Goal: Navigation & Orientation: Find specific page/section

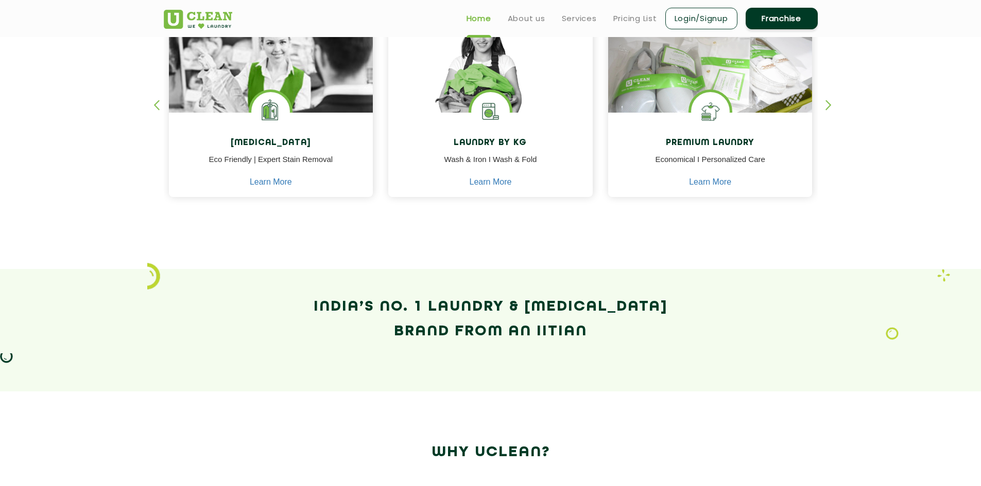
scroll to position [491, 0]
click at [313, 305] on h2 "India’s No. 1 Laundry & [MEDICAL_DATA] Brand from an IITian" at bounding box center [491, 319] width 654 height 49
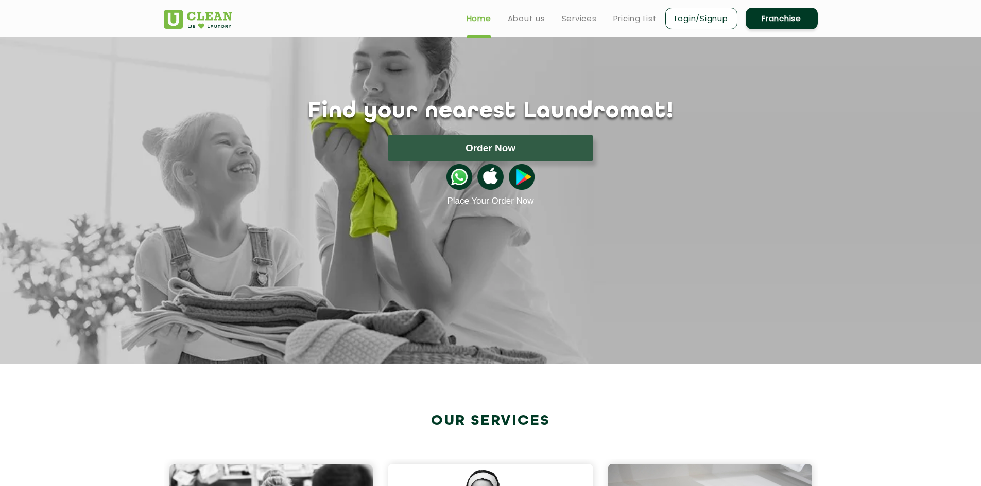
scroll to position [0, 0]
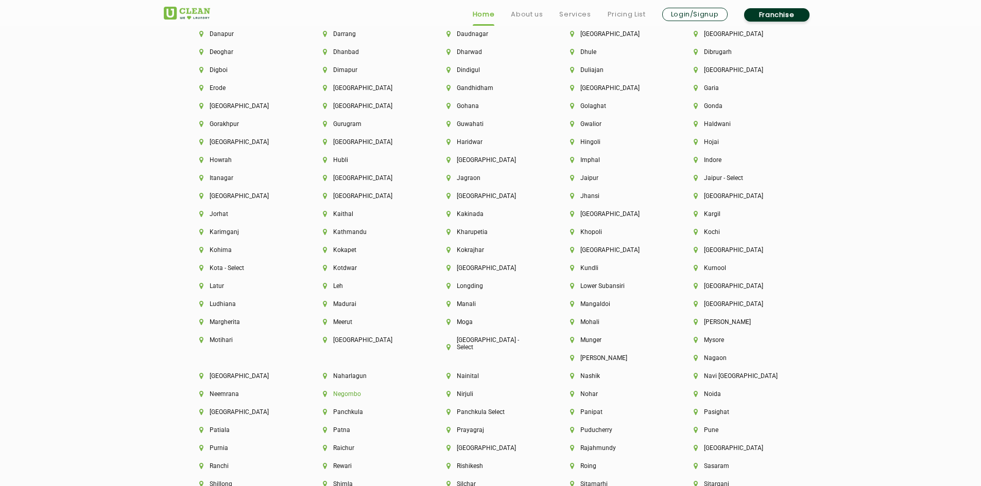
scroll to position [2625, 0]
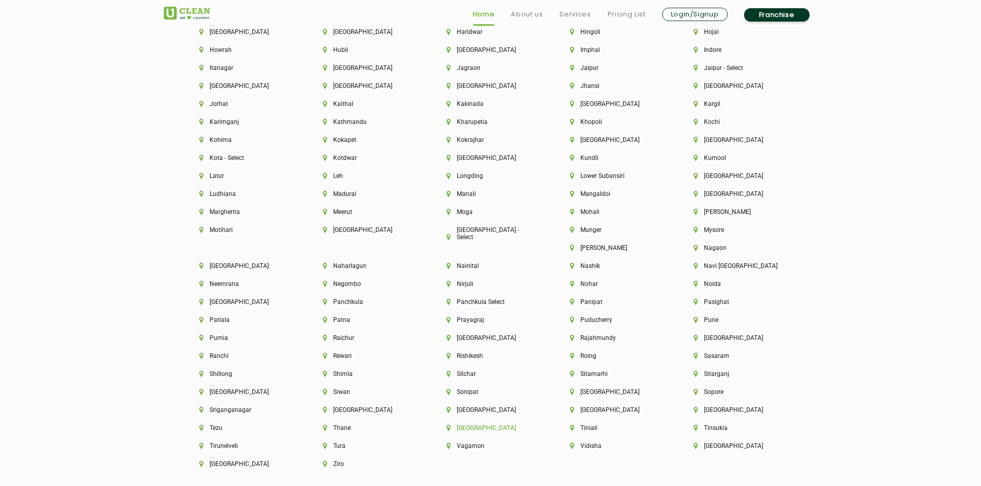
click at [535, 425] on li "[GEOGRAPHIC_DATA]" at bounding box center [490, 428] width 89 height 7
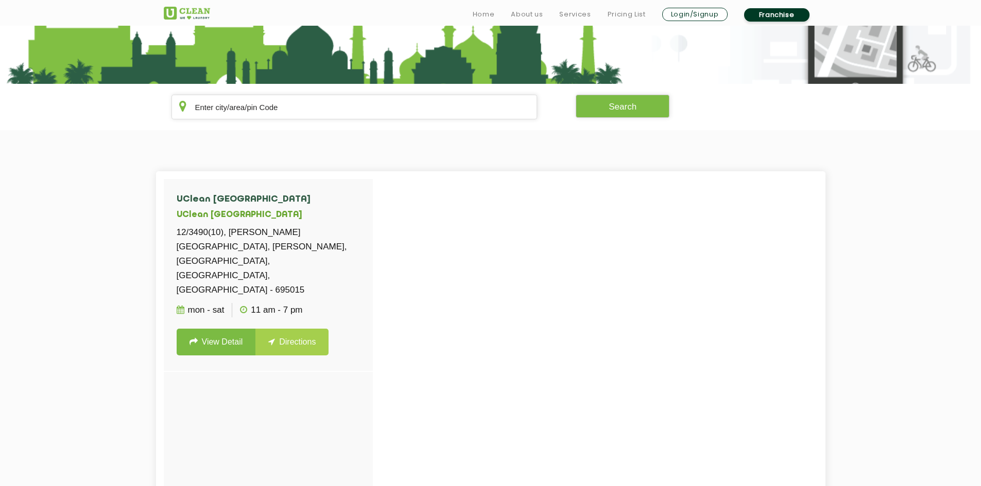
scroll to position [154, 0]
